Goal: Task Accomplishment & Management: Manage account settings

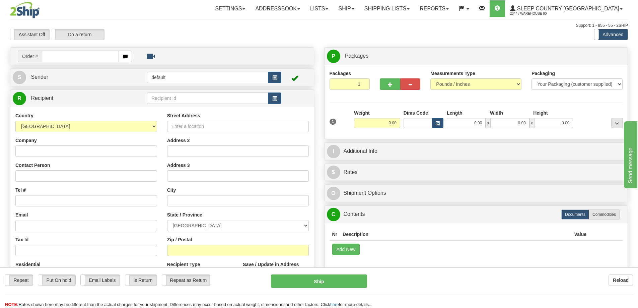
click at [76, 57] on input "text" at bounding box center [80, 56] width 77 height 11
type input "9000I065922"
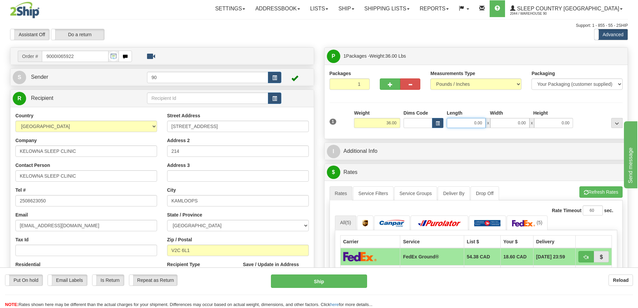
drag, startPoint x: 468, startPoint y: 125, endPoint x: 492, endPoint y: 124, distance: 24.1
click at [492, 124] on div "0.00 x 0.00 x 0.00" at bounding box center [510, 123] width 126 height 10
type input "22.00"
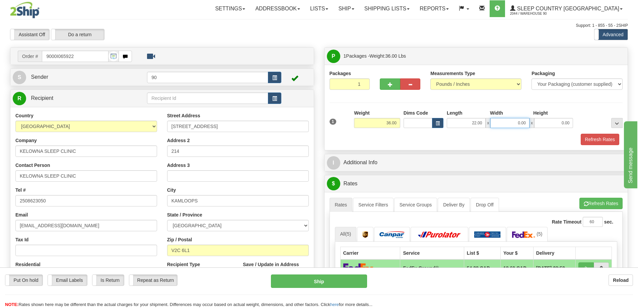
drag, startPoint x: 509, startPoint y: 123, endPoint x: 526, endPoint y: 122, distance: 16.8
click at [526, 122] on input "0.00" at bounding box center [509, 123] width 39 height 10
type input "12.00"
drag, startPoint x: 552, startPoint y: 125, endPoint x: 585, endPoint y: 124, distance: 32.9
click at [585, 124] on div "1 Weight 36.00 Dims Code x x" at bounding box center [476, 121] width 297 height 24
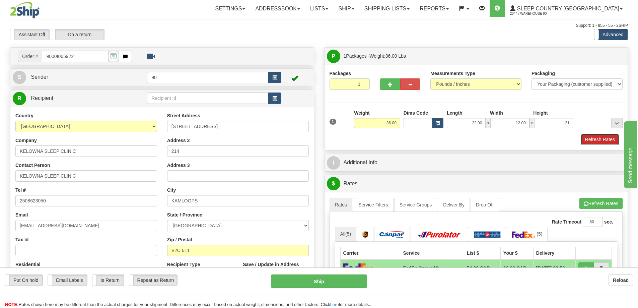
type input "21.00"
click at [593, 139] on button "Refresh Rates" at bounding box center [599, 139] width 38 height 11
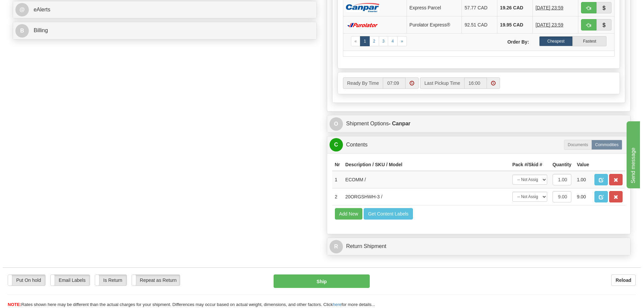
scroll to position [301, 0]
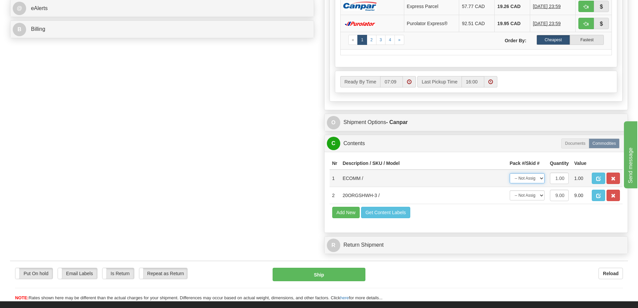
drag, startPoint x: 536, startPoint y: 179, endPoint x: 536, endPoint y: 183, distance: 4.0
click at [536, 179] on select "-- Not Assigned -- Package 1" at bounding box center [527, 178] width 35 height 10
select select "0"
click at [510, 173] on select "-- Not Assigned -- Package 1" at bounding box center [527, 178] width 35 height 10
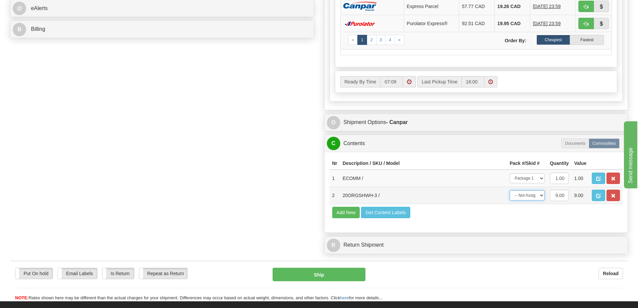
click at [533, 196] on select "-- Not Assigned -- Package 1" at bounding box center [527, 195] width 35 height 10
select select "0"
click at [510, 190] on select "-- Not Assigned -- Package 1" at bounding box center [527, 195] width 35 height 10
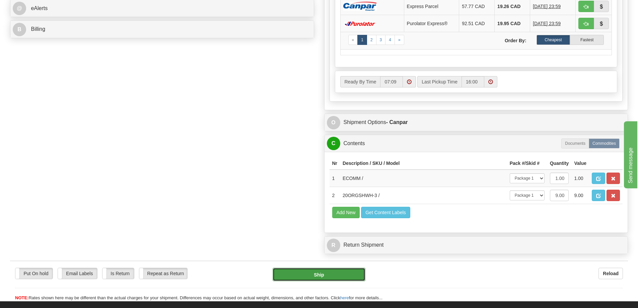
click at [317, 277] on button "Ship" at bounding box center [319, 273] width 93 height 13
type input "1"
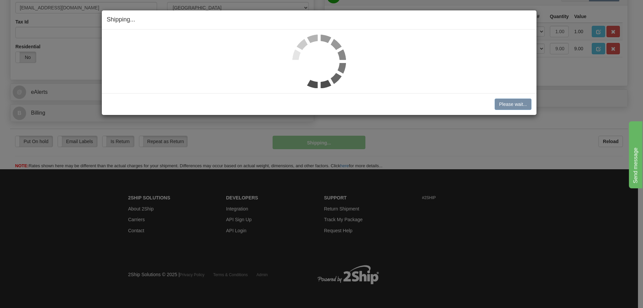
scroll to position [218, 0]
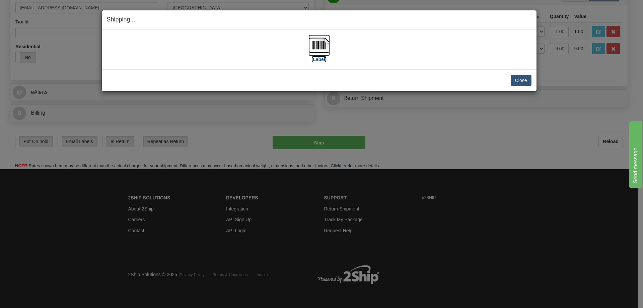
click at [318, 59] on label "[Label]" at bounding box center [318, 59] width 15 height 7
click at [529, 81] on button "Close" at bounding box center [521, 80] width 21 height 11
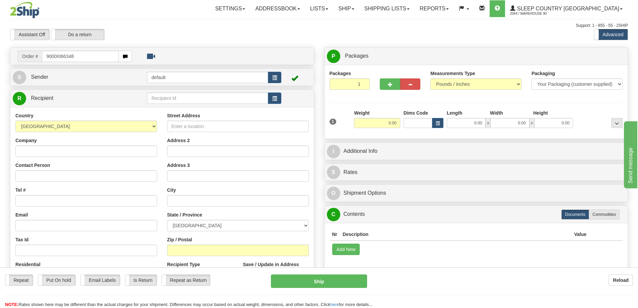
type input "9000I066348"
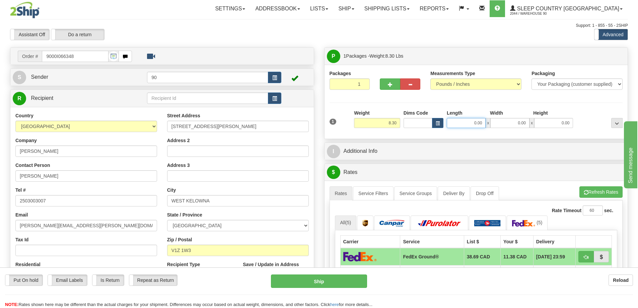
drag, startPoint x: 471, startPoint y: 122, endPoint x: 490, endPoint y: 124, distance: 18.5
click at [489, 124] on div "0.00 x 0.00 x 0.00" at bounding box center [510, 123] width 126 height 10
type input "13.00"
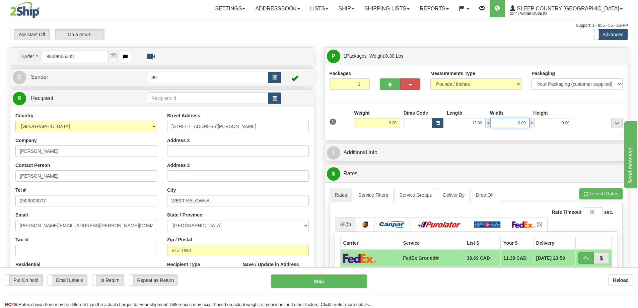
drag, startPoint x: 506, startPoint y: 123, endPoint x: 553, endPoint y: 122, distance: 47.9
click at [548, 122] on div "13.00 x 0.00 x 0.00" at bounding box center [510, 123] width 126 height 10
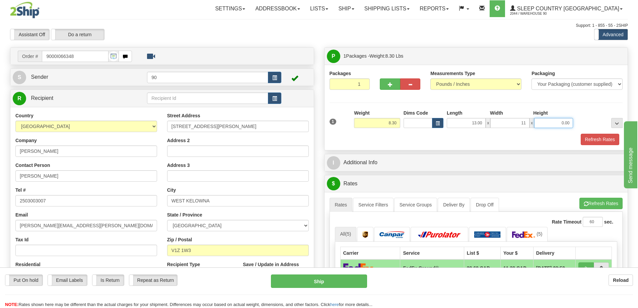
type input "11.00"
drag, startPoint x: 555, startPoint y: 122, endPoint x: 588, endPoint y: 122, distance: 33.5
click at [588, 122] on div "1 Weight 8.30 Dims Code x x" at bounding box center [476, 121] width 297 height 24
type input "4.00"
click at [598, 139] on button "Refresh Rates" at bounding box center [599, 139] width 38 height 11
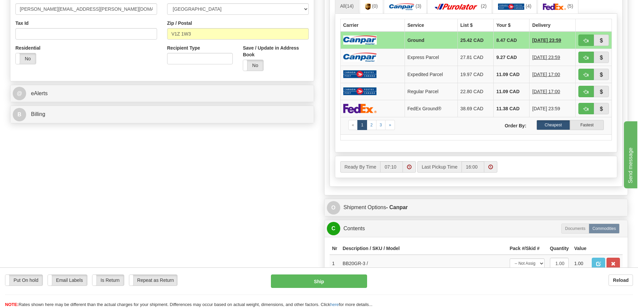
scroll to position [234, 0]
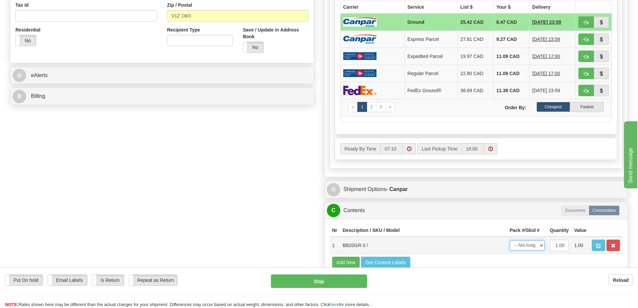
drag, startPoint x: 522, startPoint y: 245, endPoint x: 523, endPoint y: 250, distance: 5.0
click at [523, 245] on select "-- Not Assigned -- Package 1" at bounding box center [527, 245] width 35 height 10
select select "0"
click at [510, 240] on select "-- Not Assigned -- Package 1" at bounding box center [527, 245] width 35 height 10
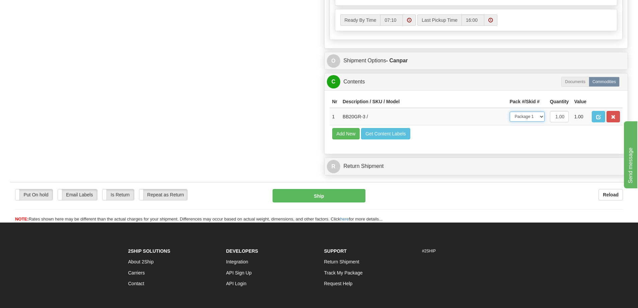
scroll to position [368, 0]
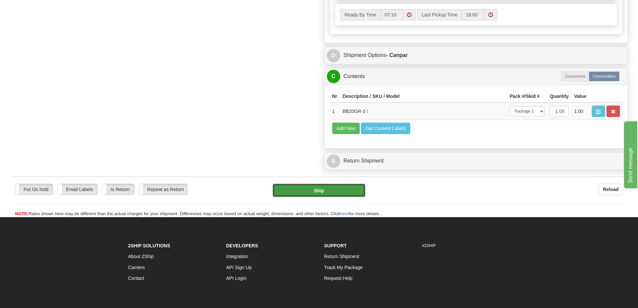
click at [337, 192] on button "Ship" at bounding box center [319, 189] width 93 height 13
type input "1"
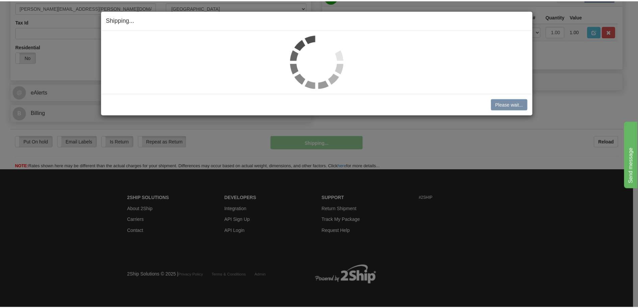
scroll to position [186, 0]
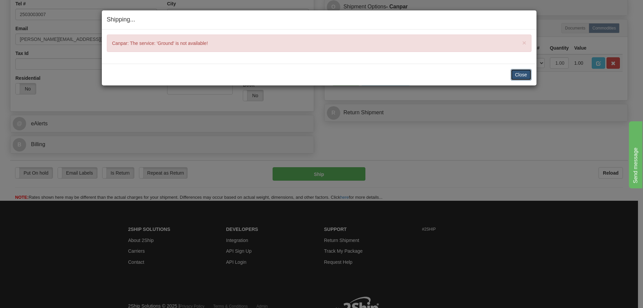
click at [526, 75] on button "Close" at bounding box center [521, 74] width 21 height 11
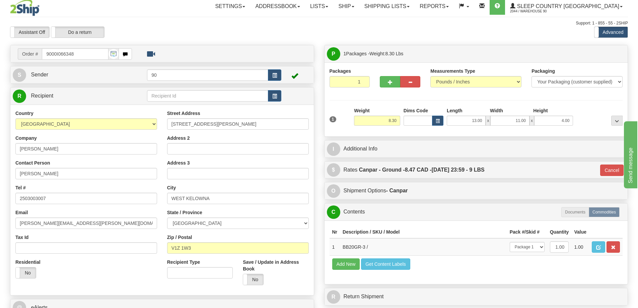
scroll to position [0, 0]
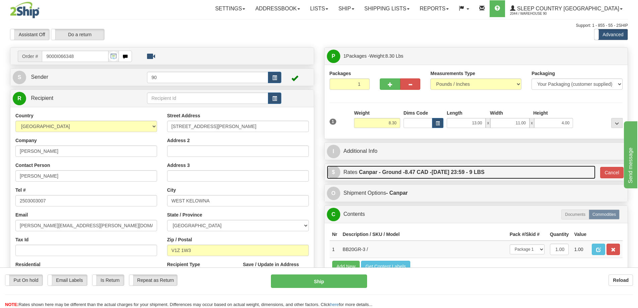
click at [526, 171] on link "$ Rates Canpar - Ground - 8.47 CAD - 09/09/2025 23:59 - 9 LBS" at bounding box center [461, 172] width 268 height 14
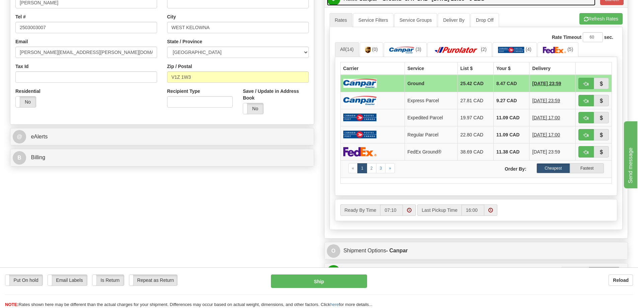
scroll to position [301, 0]
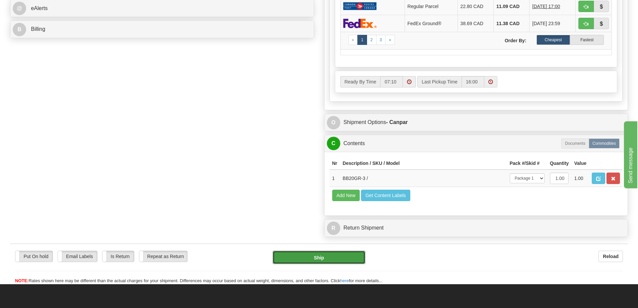
click at [331, 258] on button "Ship" at bounding box center [319, 256] width 93 height 13
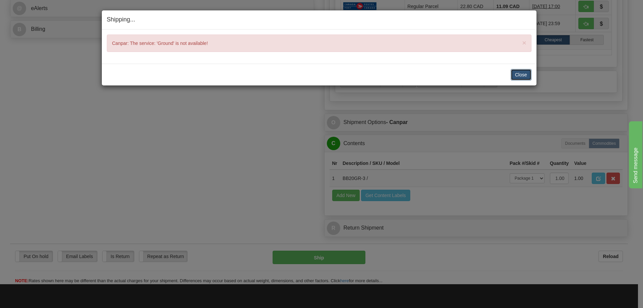
click at [517, 71] on button "Close" at bounding box center [521, 74] width 21 height 11
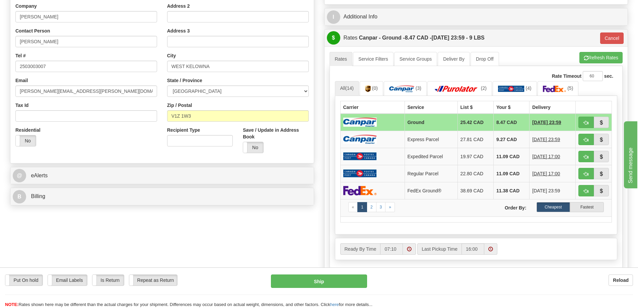
scroll to position [134, 0]
drag, startPoint x: 434, startPoint y: 136, endPoint x: 471, endPoint y: 145, distance: 38.0
click at [434, 136] on td "Express Parcel" at bounding box center [430, 139] width 53 height 17
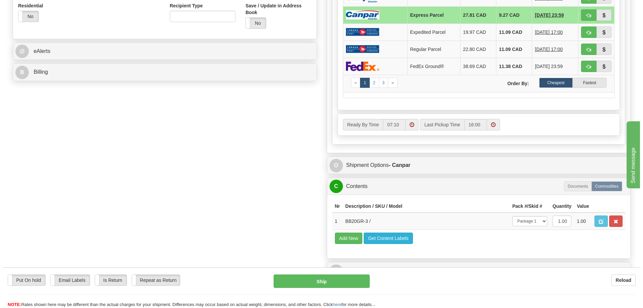
scroll to position [268, 0]
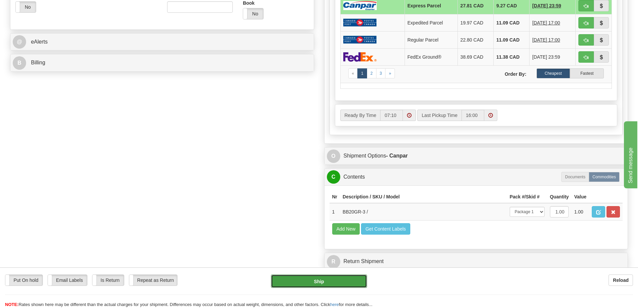
click at [318, 283] on button "Ship" at bounding box center [319, 280] width 96 height 13
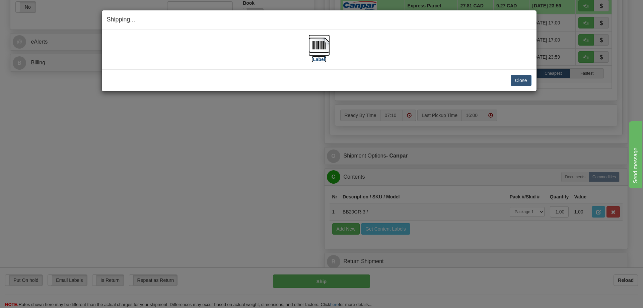
click at [314, 59] on label "[Label]" at bounding box center [318, 59] width 15 height 7
click at [527, 82] on button "Close" at bounding box center [521, 80] width 21 height 11
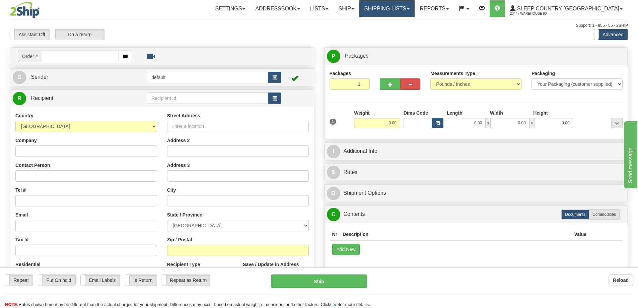
click at [410, 11] on link "Shipping lists" at bounding box center [386, 8] width 55 height 17
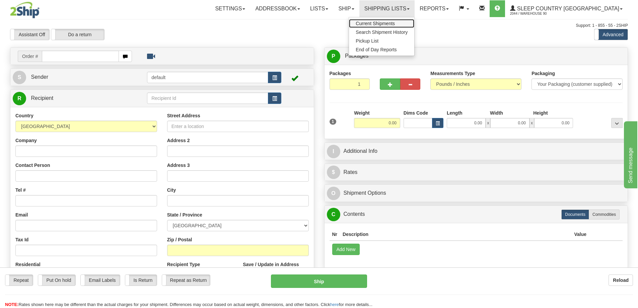
click at [395, 23] on span "Current Shipments" at bounding box center [375, 23] width 39 height 5
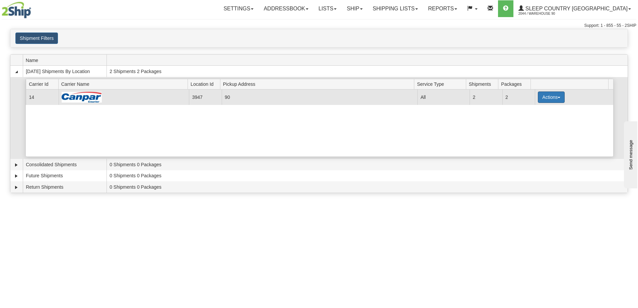
click at [550, 97] on button "Actions" at bounding box center [551, 96] width 27 height 11
click at [539, 121] on link "Close" at bounding box center [538, 118] width 54 height 9
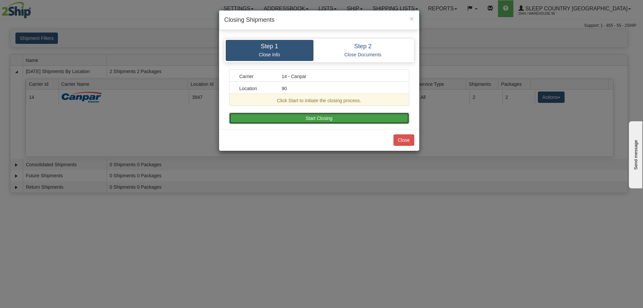
click at [367, 118] on button "Start Closing" at bounding box center [319, 117] width 180 height 11
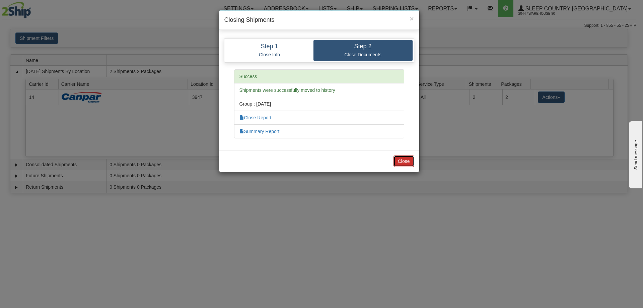
click at [402, 164] on button "Close" at bounding box center [403, 160] width 21 height 11
